Goal: Information Seeking & Learning: Learn about a topic

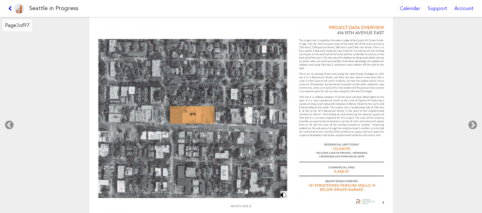
select select "*****"
click at [7, 11] on link at bounding box center [16, 8] width 21 height 17
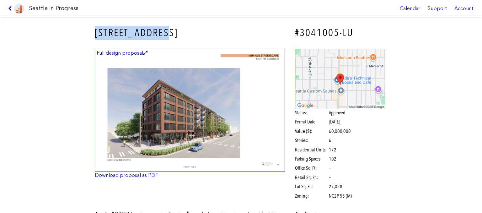
click at [9, 7] on icon at bounding box center [11, 8] width 6 height 5
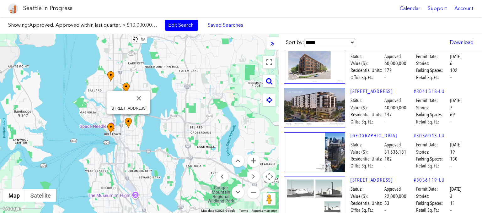
scroll to position [54, 0]
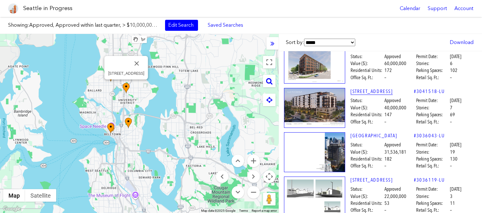
click at [373, 91] on link "6220 ROOSEVELT WAY NE" at bounding box center [381, 91] width 63 height 7
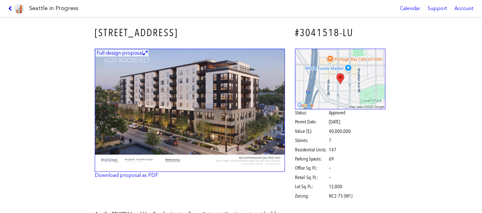
drag, startPoint x: 205, startPoint y: 35, endPoint x: 96, endPoint y: 36, distance: 109.4
click at [96, 36] on h3 "6220 ROOSEVELT WAY NE" at bounding box center [190, 33] width 190 height 14
copy h3 "6220 ROOSEVELT WAY NE"
click at [11, 9] on icon at bounding box center [11, 8] width 6 height 5
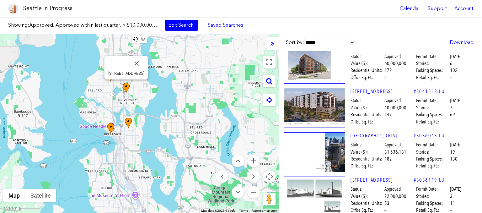
scroll to position [59, 0]
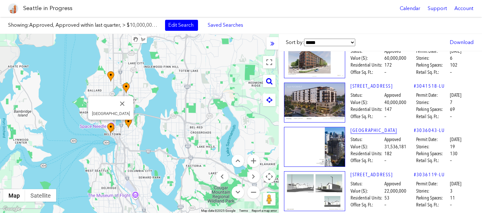
click at [364, 130] on link "2616 WESTERN AVE" at bounding box center [381, 130] width 63 height 7
